Goal: Transaction & Acquisition: Book appointment/travel/reservation

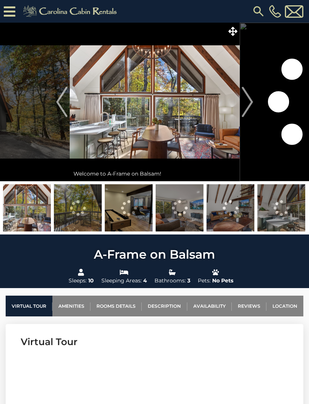
click at [25, 207] on img at bounding box center [27, 207] width 48 height 47
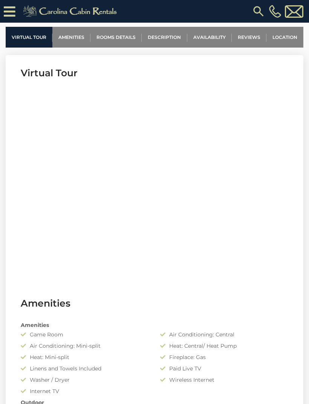
scroll to position [308, 0]
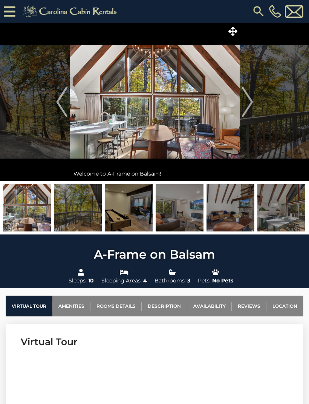
click at [100, 118] on img at bounding box center [155, 102] width 170 height 158
click at [252, 104] on img "Next" at bounding box center [247, 102] width 11 height 30
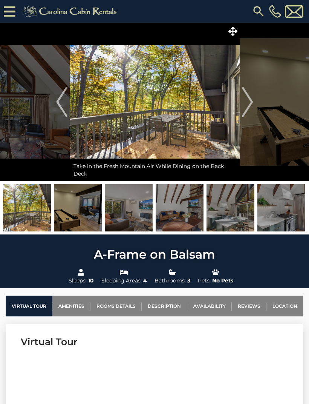
click at [246, 103] on img "Next" at bounding box center [247, 102] width 11 height 30
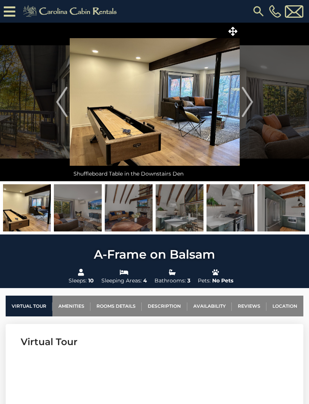
click at [65, 106] on img "Previous" at bounding box center [61, 102] width 11 height 30
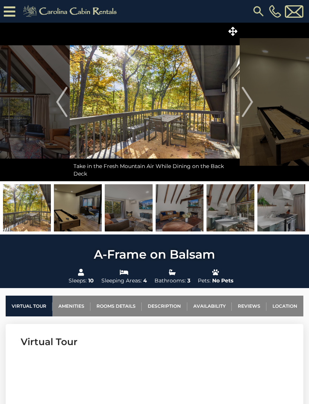
click at [63, 101] on img "Previous" at bounding box center [61, 102] width 11 height 30
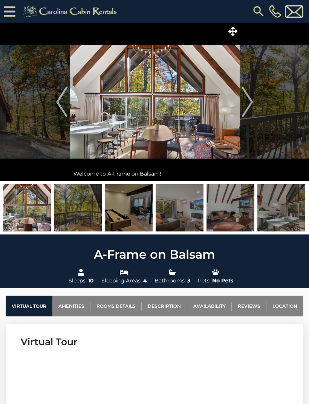
click at [62, 101] on img "Previous" at bounding box center [61, 102] width 11 height 30
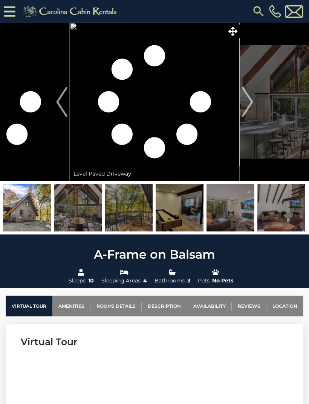
click at [77, 217] on img at bounding box center [78, 207] width 48 height 47
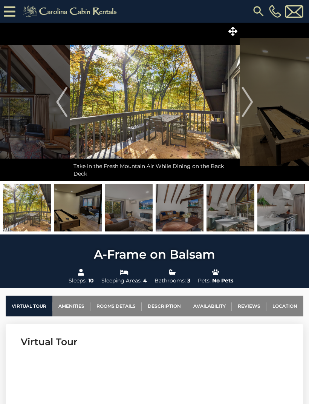
click at [233, 215] on img at bounding box center [231, 207] width 48 height 47
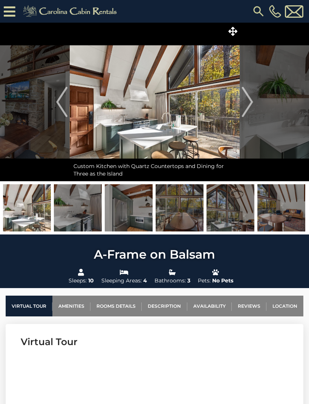
click at [104, 136] on img at bounding box center [155, 102] width 170 height 158
click at [234, 28] on icon at bounding box center [233, 31] width 9 height 9
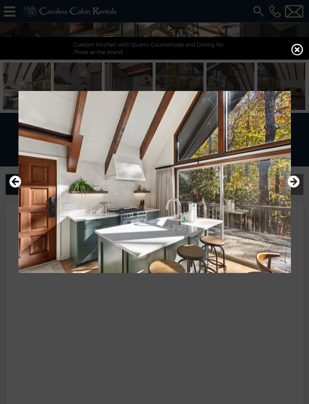
click at [54, 238] on img at bounding box center [155, 182] width 294 height 182
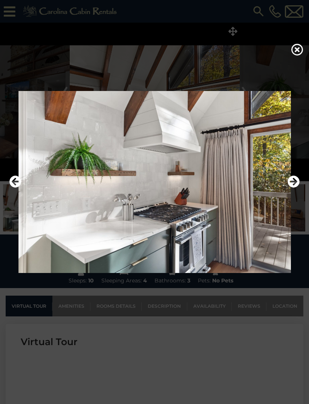
click at [293, 61] on div at bounding box center [154, 202] width 309 height 404
click at [297, 55] on icon at bounding box center [298, 49] width 12 height 12
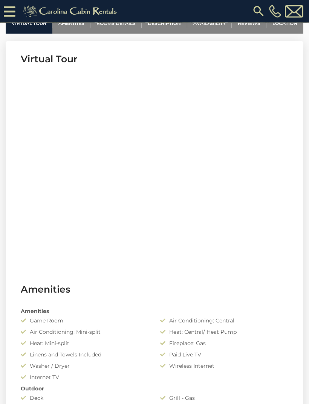
scroll to position [321, 0]
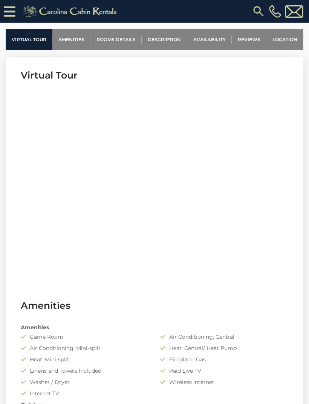
scroll to position [297, 0]
